Goal: Find specific page/section: Find specific page/section

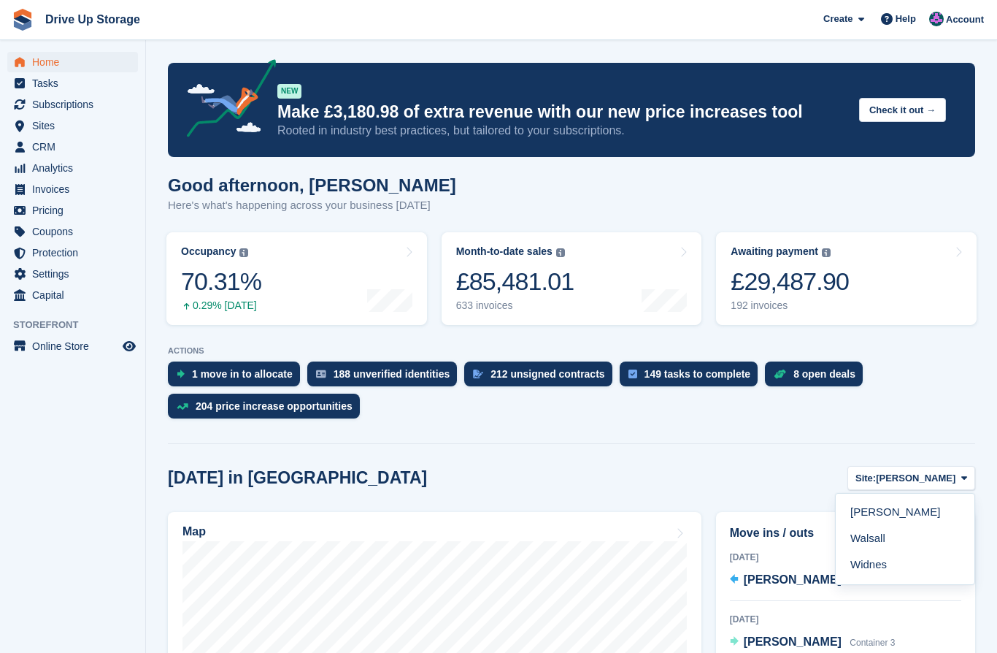
click at [890, 539] on link "Walsall" at bounding box center [905, 539] width 127 height 26
click at [962, 479] on icon at bounding box center [965, 477] width 6 height 9
click at [880, 569] on link "Widnes" at bounding box center [905, 565] width 127 height 26
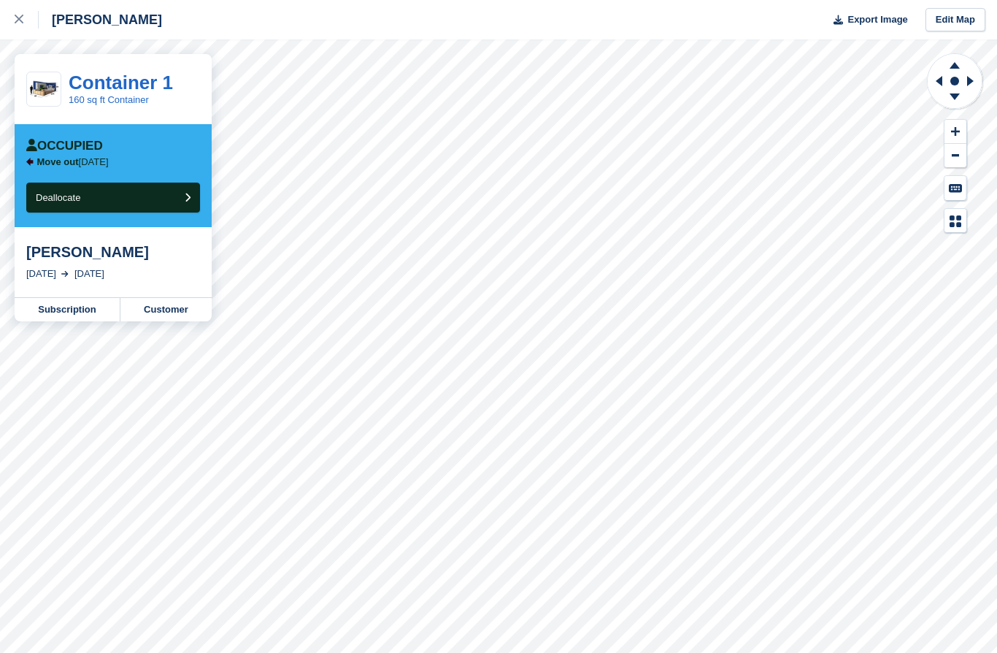
click at [79, 316] on link "Subscription" at bounding box center [68, 309] width 106 height 23
